Goal: Task Accomplishment & Management: Complete application form

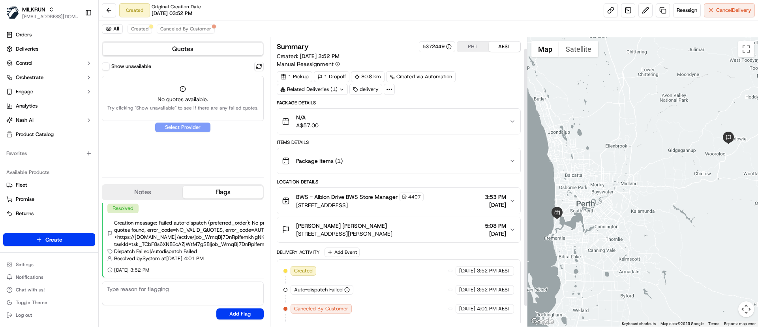
scroll to position [36, 0]
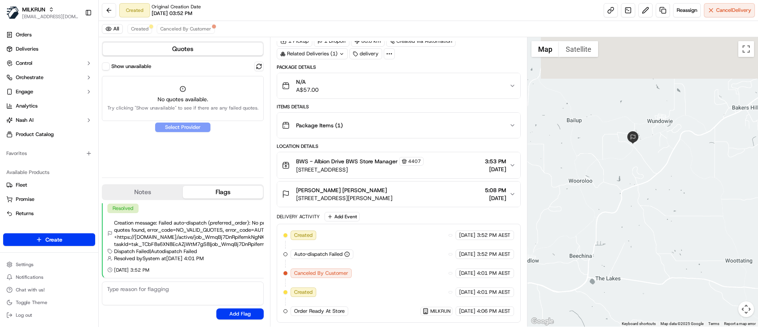
drag, startPoint x: 629, startPoint y: 90, endPoint x: 618, endPoint y: 163, distance: 74.2
click at [618, 163] on div at bounding box center [643, 181] width 231 height 289
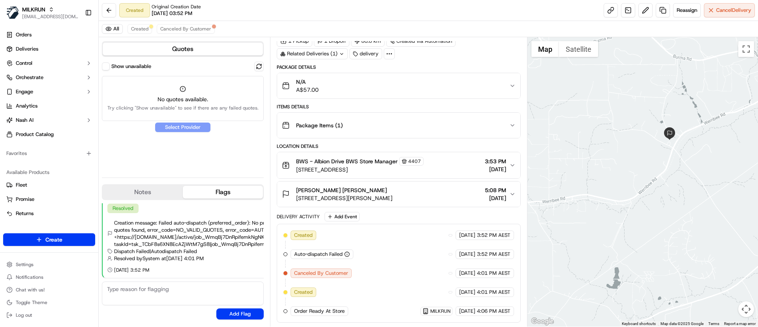
drag, startPoint x: 668, startPoint y: 129, endPoint x: 657, endPoint y: 234, distance: 105.3
click at [657, 234] on div at bounding box center [643, 181] width 231 height 289
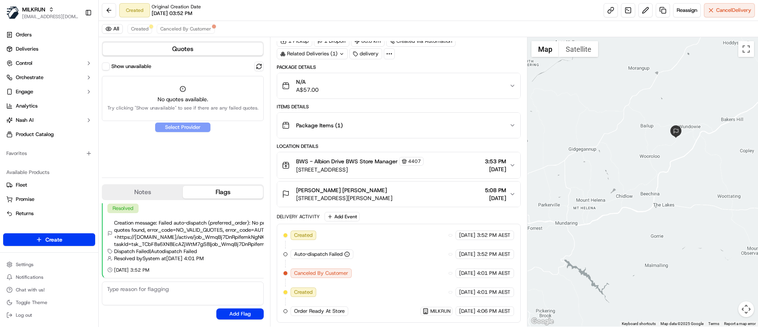
drag, startPoint x: 617, startPoint y: 204, endPoint x: 652, endPoint y: 155, distance: 60.1
click at [652, 155] on div at bounding box center [643, 181] width 231 height 289
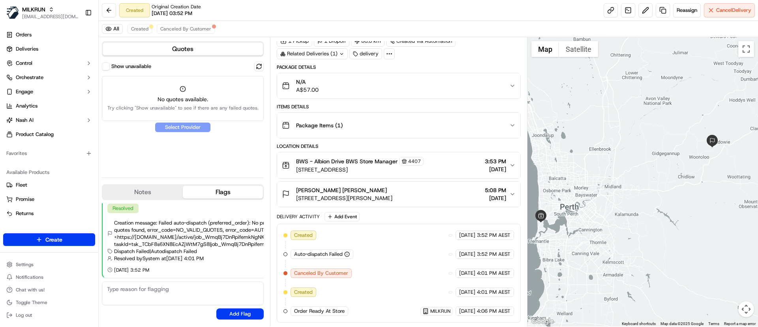
drag, startPoint x: 647, startPoint y: 209, endPoint x: 676, endPoint y: 221, distance: 31.3
click at [676, 221] on div at bounding box center [643, 181] width 231 height 289
click at [393, 197] on span "[STREET_ADDRESS][PERSON_NAME]" at bounding box center [344, 198] width 96 height 8
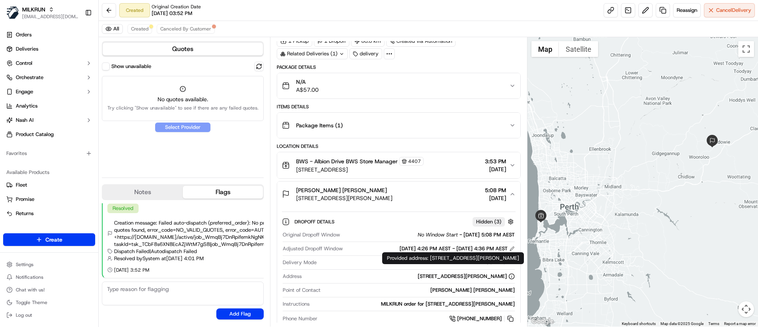
drag, startPoint x: 395, startPoint y: 277, endPoint x: 509, endPoint y: 278, distance: 113.4
click at [509, 278] on div "[STREET_ADDRESS][PERSON_NAME]" at bounding box center [410, 276] width 210 height 7
copy div "[STREET_ADDRESS][PERSON_NAME]"
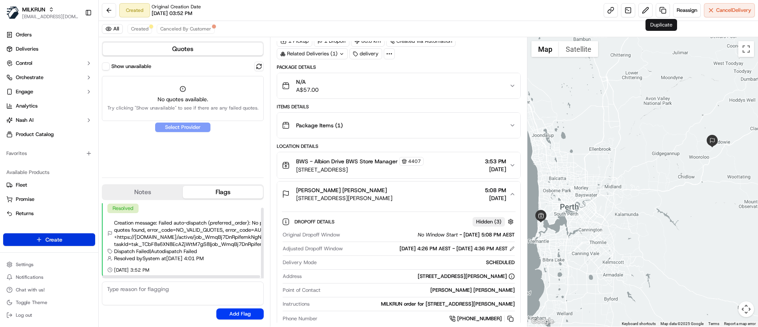
click at [72, 239] on html "MILKRUN [EMAIL_ADDRESS][DOMAIN_NAME] Toggle Sidebar Orders Deliveries Control O…" at bounding box center [379, 163] width 758 height 327
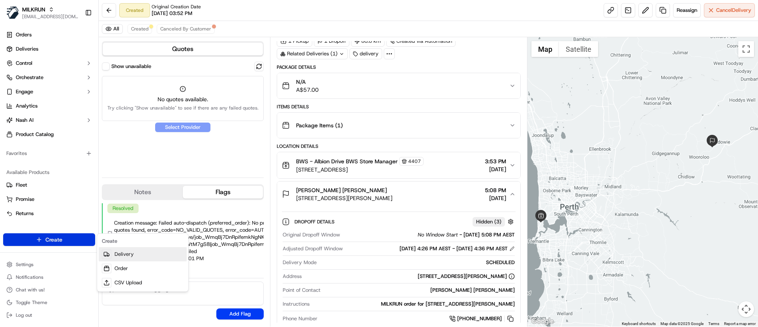
click at [140, 254] on link "Delivery" at bounding box center [143, 254] width 88 height 14
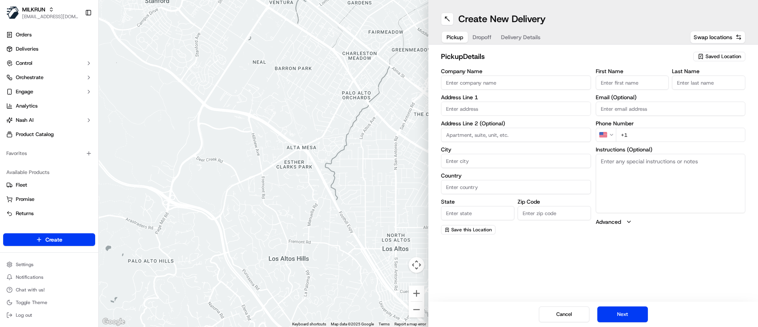
click at [708, 53] on span "Saved Location" at bounding box center [724, 56] width 36 height 7
type input "albion drive"
click at [686, 87] on span "BWS Albion Drive BWS (4407)" at bounding box center [706, 86] width 97 height 7
type input "BWS Albion Drive BWS"
type input "[STREET_ADDRESS]"
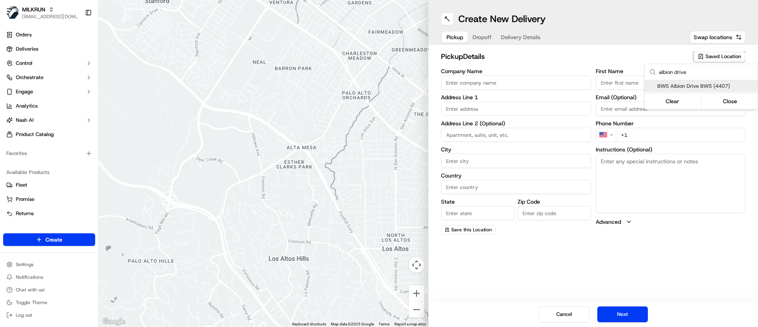
type input "Cottesloe"
type input "AU"
type input "WA"
type input "6011"
type input "Manager"
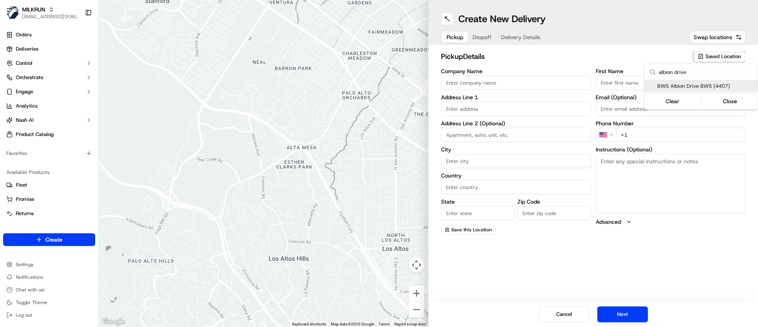
type input "-31.997527"
type input "[PHONE_NUMBER]"
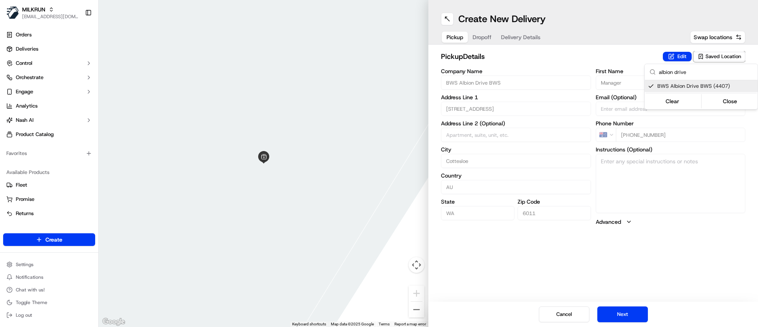
click at [620, 322] on html "MILKRUN [EMAIL_ADDRESS][DOMAIN_NAME] Toggle Sidebar Orders Deliveries Control O…" at bounding box center [379, 163] width 758 height 327
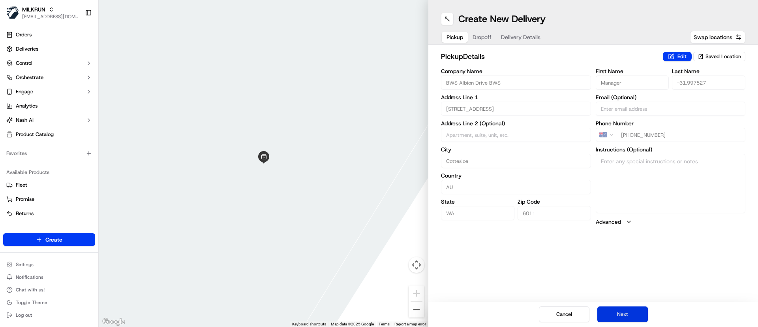
click at [627, 312] on button "Next" at bounding box center [623, 314] width 51 height 16
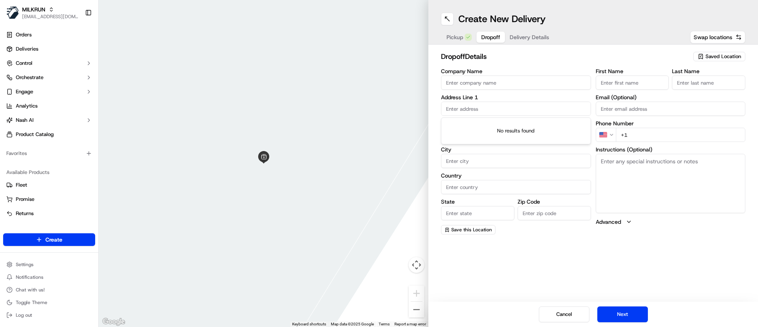
click at [485, 107] on input "text" at bounding box center [516, 109] width 150 height 14
paste input "[STREET_ADDRESS][PERSON_NAME]"
click at [501, 127] on div "[STREET_ADDRESS][PERSON_NAME]" at bounding box center [516, 125] width 146 height 12
type input "[STREET_ADDRESS][PERSON_NAME]"
type input "Cottesloe"
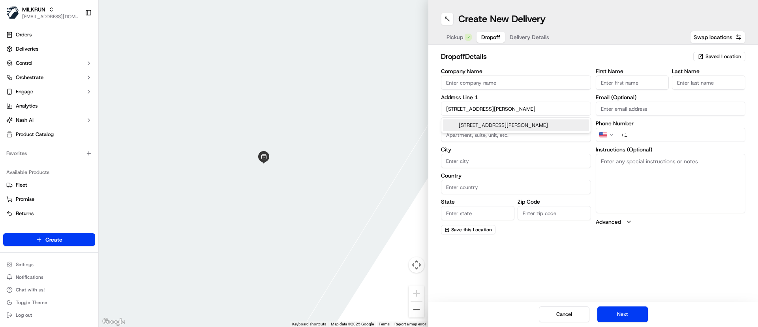
type input "[GEOGRAPHIC_DATA]"
type input "WA"
type input "6011"
type input "[STREET_ADDRESS][PERSON_NAME]"
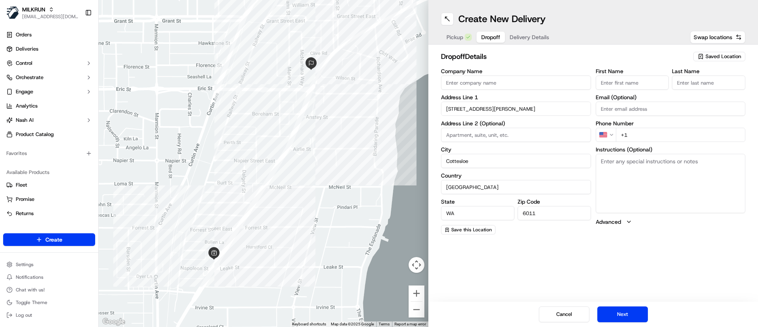
drag, startPoint x: 645, startPoint y: 132, endPoint x: 567, endPoint y: 141, distance: 78.4
click at [567, 141] on div "Company Name Address Line 1 12 [PERSON_NAME] Way Address Line 2 (Optional) City…" at bounding box center [593, 151] width 305 height 166
paste input "0481963868"
click at [627, 135] on input "[PHONE_NUMBER]" at bounding box center [681, 135] width 130 height 14
type input "[PHONE_NUMBER]"
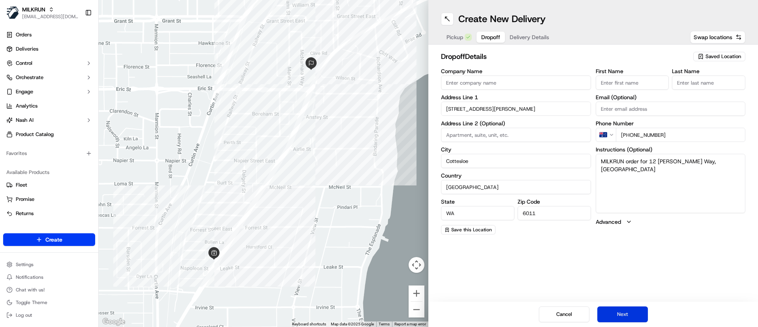
type textarea "MILKRUN order for 12 [PERSON_NAME] Way, [GEOGRAPHIC_DATA]"
click at [638, 317] on button "Next" at bounding box center [623, 314] width 51 height 16
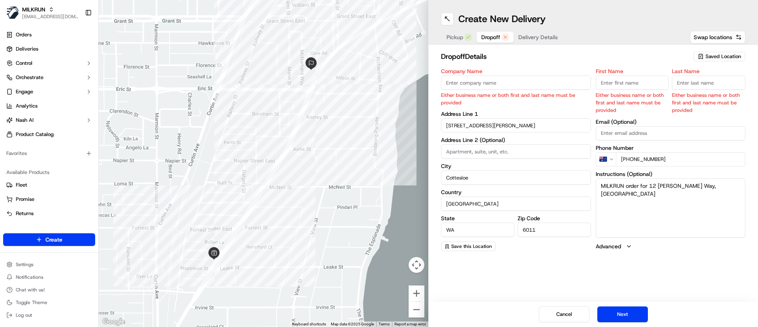
click at [606, 83] on input "First Name" at bounding box center [632, 82] width 73 height 14
click at [694, 78] on input "Last Name" at bounding box center [708, 82] width 73 height 14
paste input "[PERSON_NAME]"
type input "[PERSON_NAME]"
click at [629, 86] on input "First Name" at bounding box center [632, 82] width 73 height 14
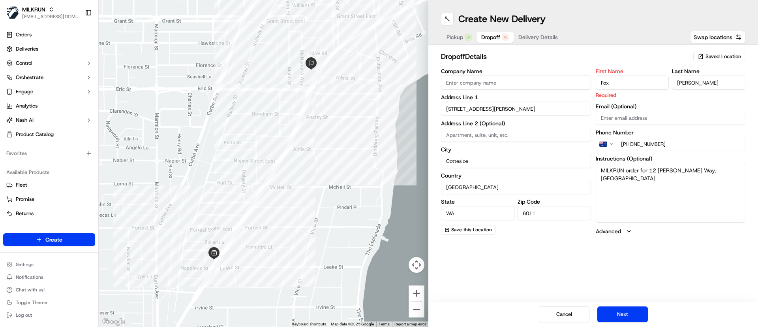
type input "Fox"
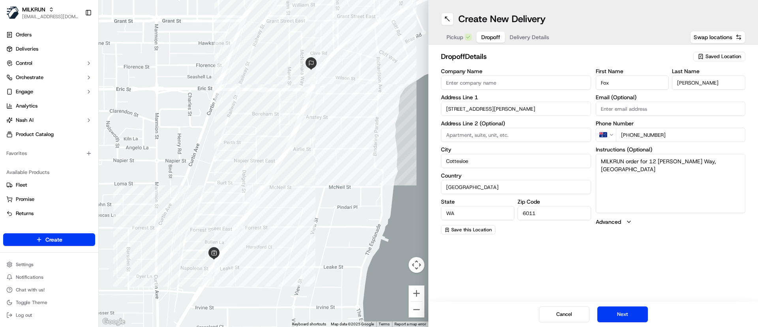
click at [651, 197] on textarea "MILKRUN order for 12 [PERSON_NAME] Way, [GEOGRAPHIC_DATA]" at bounding box center [671, 183] width 150 height 59
click at [616, 324] on div "Cancel Next" at bounding box center [594, 313] width 330 height 25
click at [632, 317] on button "Next" at bounding box center [623, 314] width 51 height 16
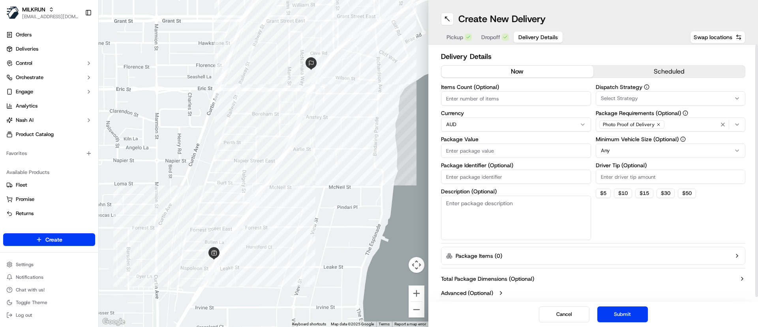
click at [640, 98] on div "Select Strategy" at bounding box center [671, 98] width 146 height 7
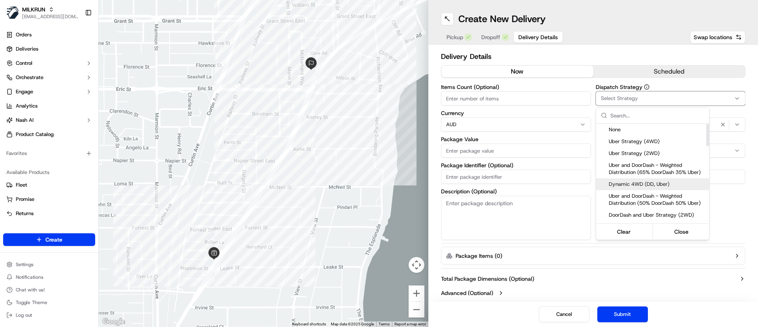
click at [638, 186] on span "Dynamic 4WD (DD, Uber)" at bounding box center [657, 184] width 97 height 7
drag, startPoint x: 737, startPoint y: 252, endPoint x: 734, endPoint y: 242, distance: 10.5
click at [736, 251] on html "MILKRUN [EMAIL_ADDRESS][DOMAIN_NAME] Toggle Sidebar Orders Deliveries Control O…" at bounding box center [379, 163] width 758 height 327
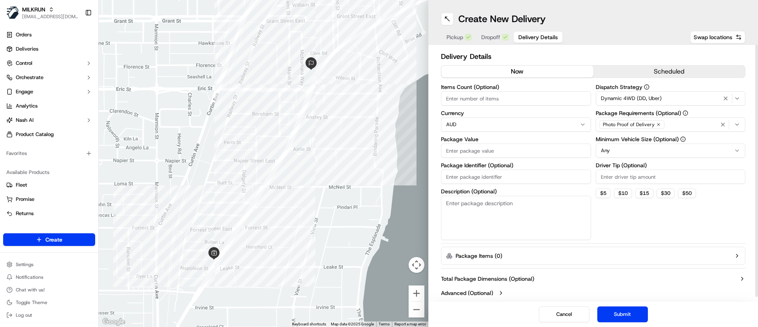
click at [680, 122] on div "Photo Proof of Delivery" at bounding box center [671, 125] width 146 height 12
type input "id"
click at [634, 155] on span "ID Verification on Delivery" at bounding box center [657, 155] width 97 height 7
click at [690, 223] on html "MILKRUN [EMAIL_ADDRESS][DOMAIN_NAME] Toggle Sidebar Orders Deliveries Control O…" at bounding box center [379, 163] width 758 height 327
click at [613, 150] on html "MILKRUN [EMAIL_ADDRESS][DOMAIN_NAME] Toggle Sidebar Orders Deliveries Control O…" at bounding box center [379, 163] width 758 height 327
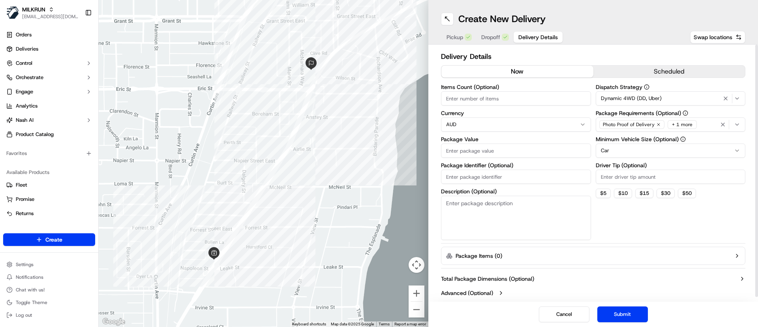
click at [480, 100] on input "Items Count (Optional)" at bounding box center [516, 98] width 150 height 14
type input "1"
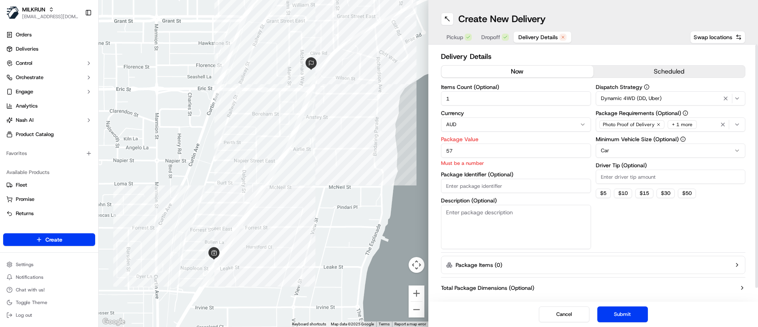
type input "57"
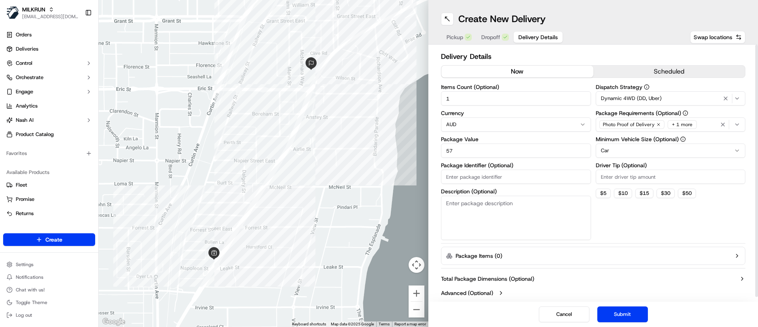
click at [521, 216] on textarea "Description (Optional)" at bounding box center [516, 218] width 150 height 44
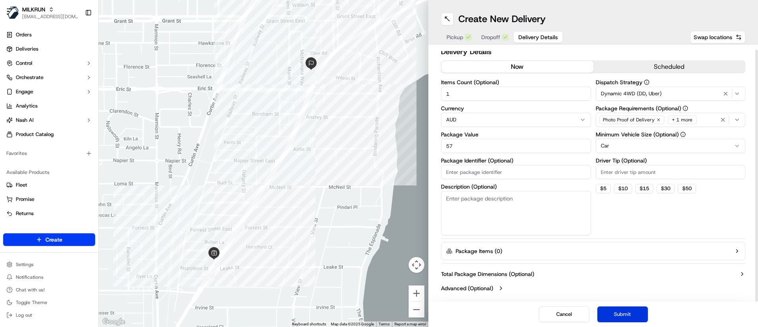
click at [630, 310] on button "Submit" at bounding box center [623, 314] width 51 height 16
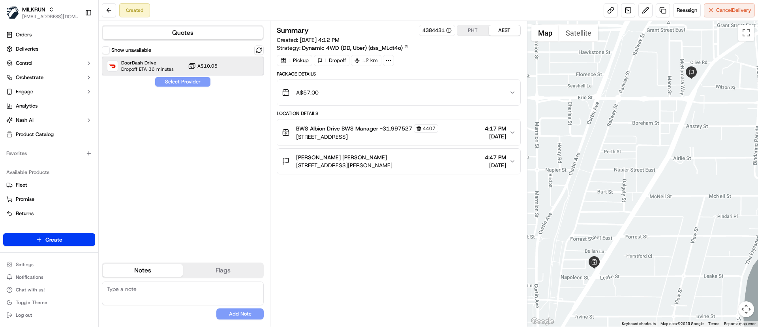
click at [168, 60] on span "DoorDash Drive" at bounding box center [147, 63] width 53 height 6
click at [194, 83] on button "Assign Provider" at bounding box center [183, 81] width 56 height 9
